Goal: Information Seeking & Learning: Find specific fact

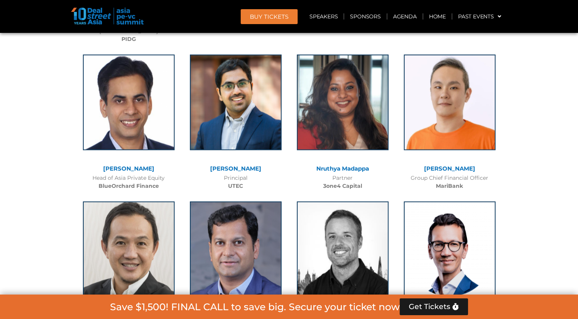
scroll to position [4456, 0]
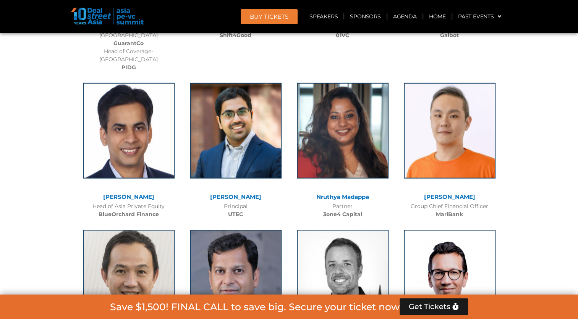
drag, startPoint x: 313, startPoint y: 140, endPoint x: 353, endPoint y: 148, distance: 40.6
click at [353, 148] on div "[PERSON_NAME] Partner 3one4 Capital" at bounding box center [342, 148] width 107 height 147
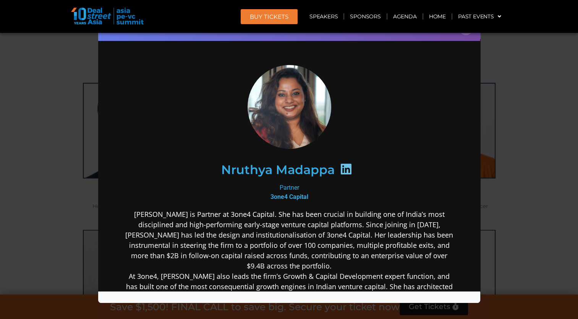
scroll to position [0, 0]
drag, startPoint x: 216, startPoint y: 167, endPoint x: 316, endPoint y: 183, distance: 101.1
copy div "[PERSON_NAME] Partner"
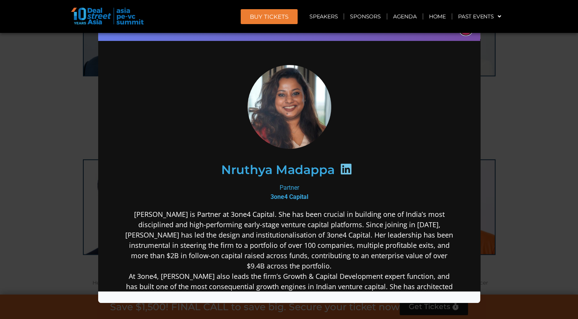
click at [466, 34] on button "×" at bounding box center [466, 28] width 13 height 13
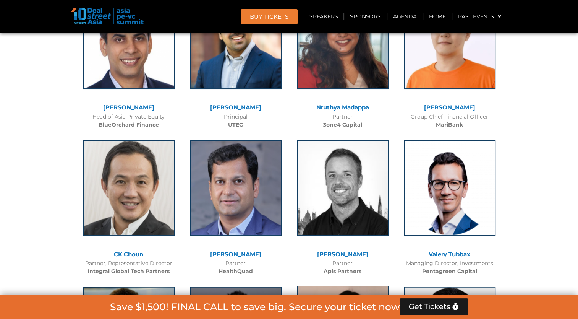
scroll to position [4533, 0]
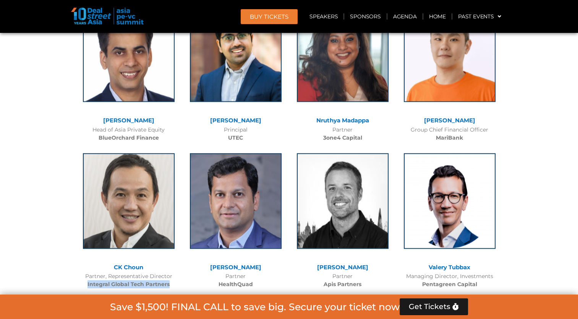
drag, startPoint x: 80, startPoint y: 227, endPoint x: 169, endPoint y: 232, distance: 90.0
click at [169, 272] on div "Partner, Representative Director Integral Global Tech Partners" at bounding box center [128, 280] width 99 height 16
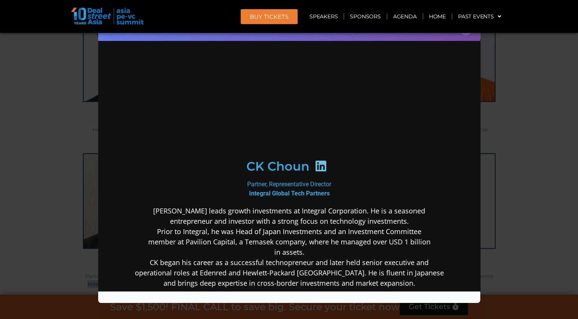
scroll to position [0, 0]
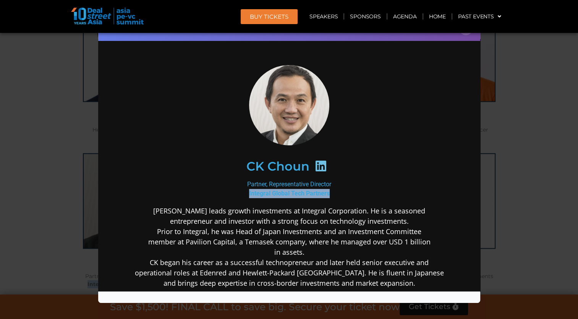
drag, startPoint x: 246, startPoint y: 194, endPoint x: 326, endPoint y: 190, distance: 79.6
click at [326, 190] on b "Integral Global Tech Partners" at bounding box center [289, 192] width 81 height 7
copy b "Integral Global Tech Partners"
click at [465, 34] on button "×" at bounding box center [466, 28] width 13 height 13
